Goal: Information Seeking & Learning: Understand process/instructions

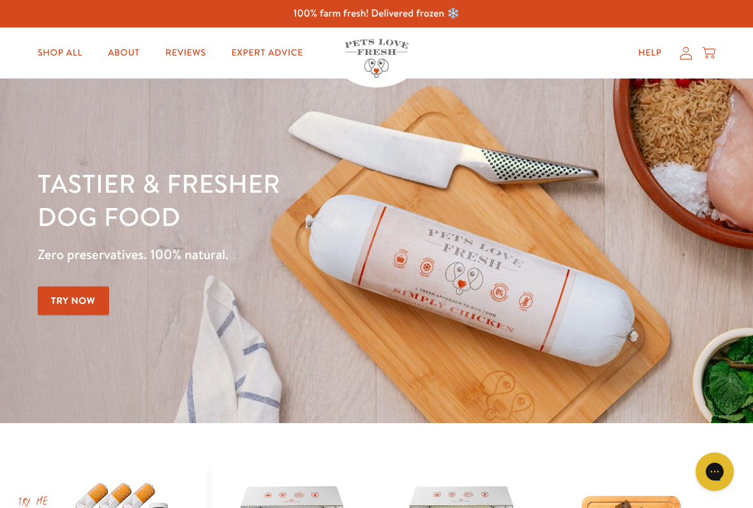
click at [684, 57] on icon at bounding box center [685, 53] width 13 height 13
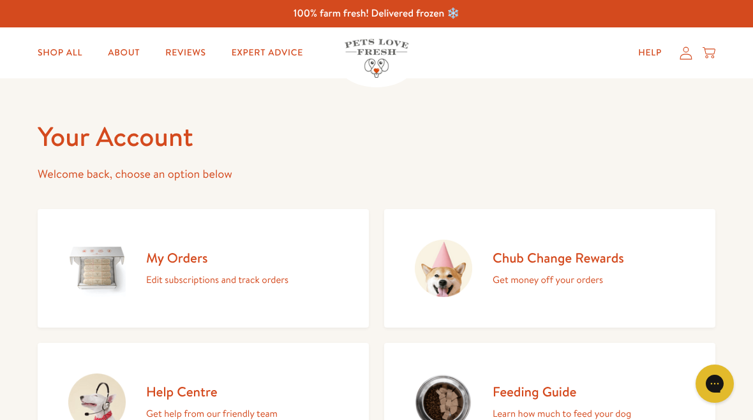
click at [230, 262] on h2 "My Orders" at bounding box center [217, 257] width 142 height 17
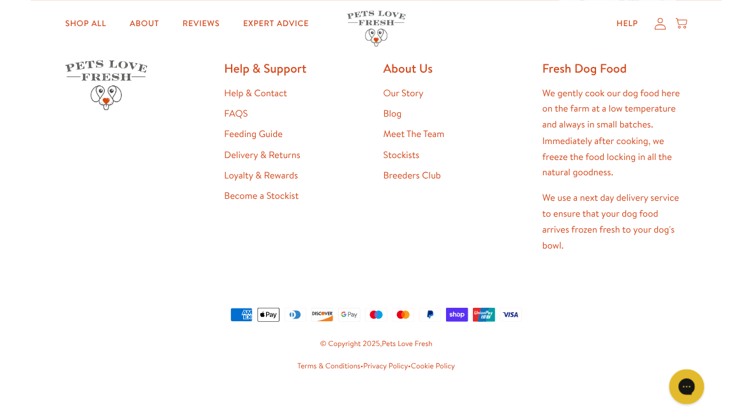
scroll to position [419, 0]
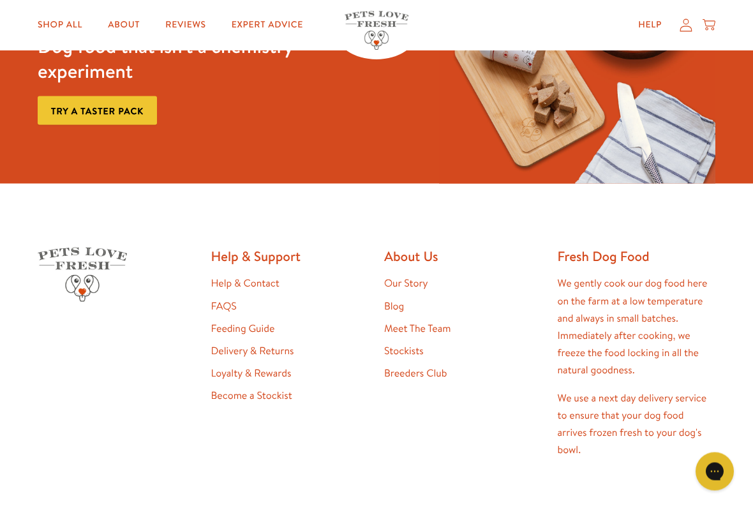
scroll to position [843, 0]
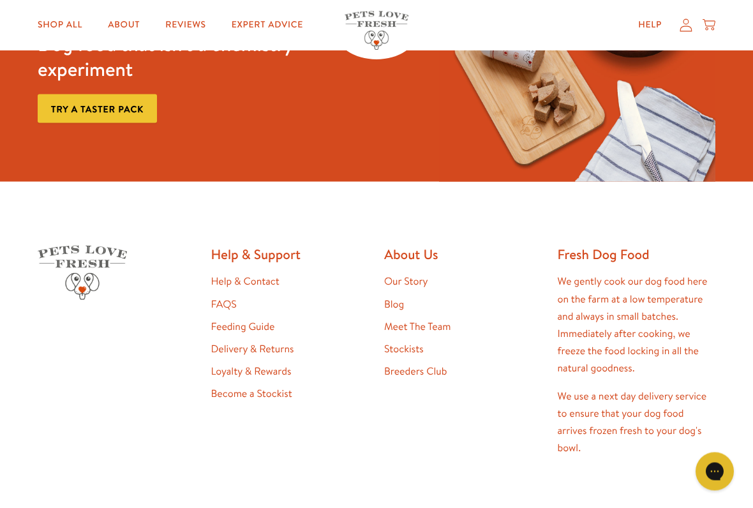
click at [271, 346] on link "Delivery & Returns" at bounding box center [252, 349] width 83 height 14
